Goal: Information Seeking & Learning: Find specific fact

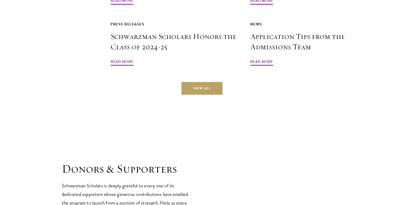
scroll to position [1298, 0]
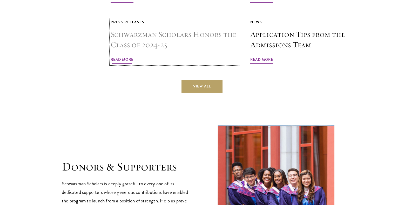
click at [124, 56] on span "Read More" at bounding box center [122, 60] width 23 height 8
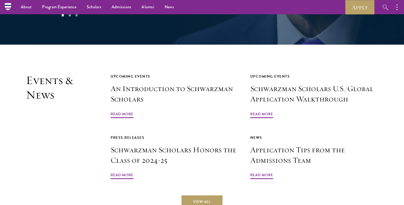
scroll to position [1116, 0]
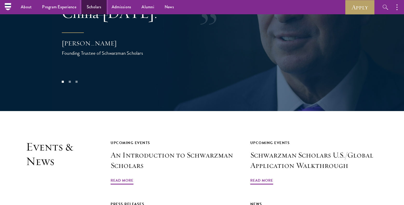
click at [98, 6] on link "Scholars" at bounding box center [94, 7] width 25 height 14
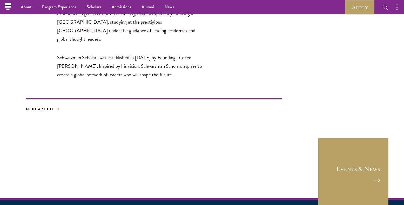
scroll to position [909, 0]
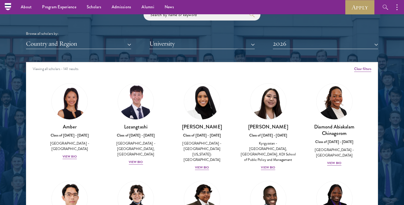
scroll to position [597, 0]
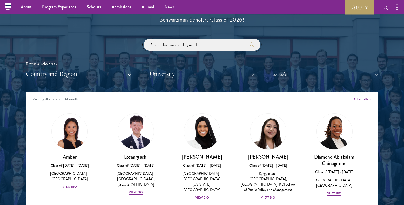
click at [192, 47] on input "search" at bounding box center [202, 45] width 117 height 12
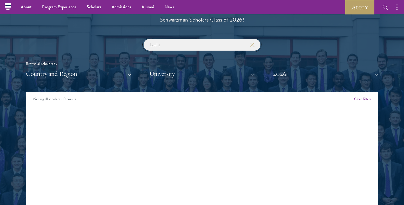
type input "bocht"
click at [253, 45] on use "button" at bounding box center [251, 44] width 7 height 7
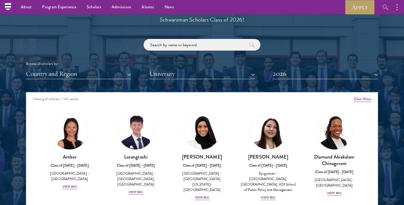
click at [387, 47] on div at bounding box center [202, 116] width 404 height 316
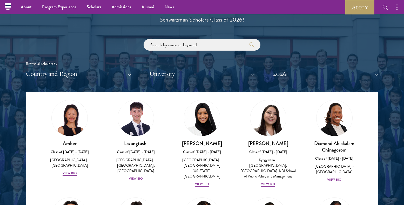
scroll to position [26, 0]
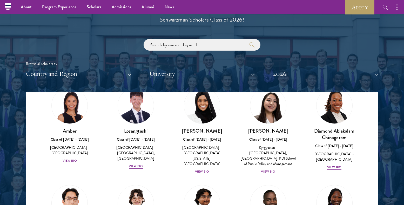
click at [372, 52] on div "Browse all scholars by: Country and Region All Countries and Regions [GEOGRAPHI…" at bounding box center [202, 59] width 352 height 40
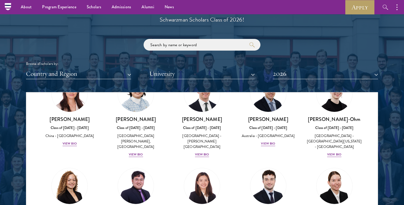
scroll to position [519, 0]
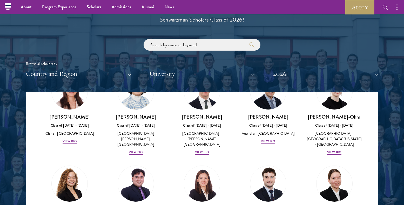
click at [385, 102] on div at bounding box center [202, 116] width 404 height 316
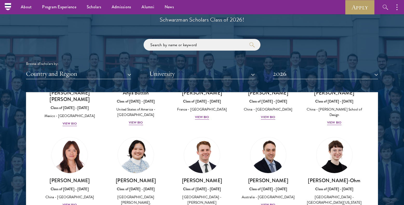
scroll to position [389, 0]
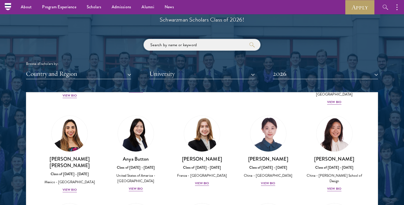
click at [173, 46] on input "search" at bounding box center [202, 45] width 117 height 12
type input "jack"
click button "submit" at bounding box center [0, 0] width 0 height 0
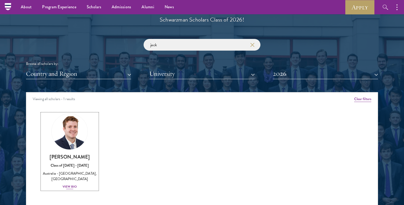
click at [72, 151] on link "[PERSON_NAME] Class of [DATE] - [DATE] [GEOGRAPHIC_DATA] - [GEOGRAPHIC_DATA], […" at bounding box center [70, 151] width 56 height 76
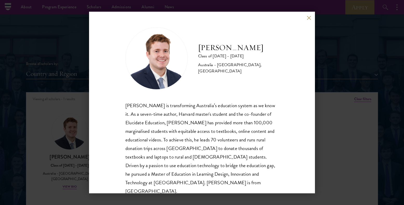
scroll to position [9, 0]
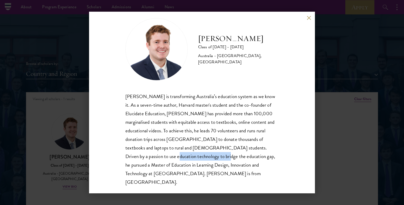
drag, startPoint x: 131, startPoint y: 156, endPoint x: 180, endPoint y: 159, distance: 49.4
click at [180, 159] on div "[PERSON_NAME] is transforming Australia’s education system as we know it. As a …" at bounding box center [201, 139] width 153 height 94
click at [189, 158] on div "[PERSON_NAME] is transforming Australia’s education system as we know it. As a …" at bounding box center [201, 139] width 153 height 94
